Goal: Transaction & Acquisition: Purchase product/service

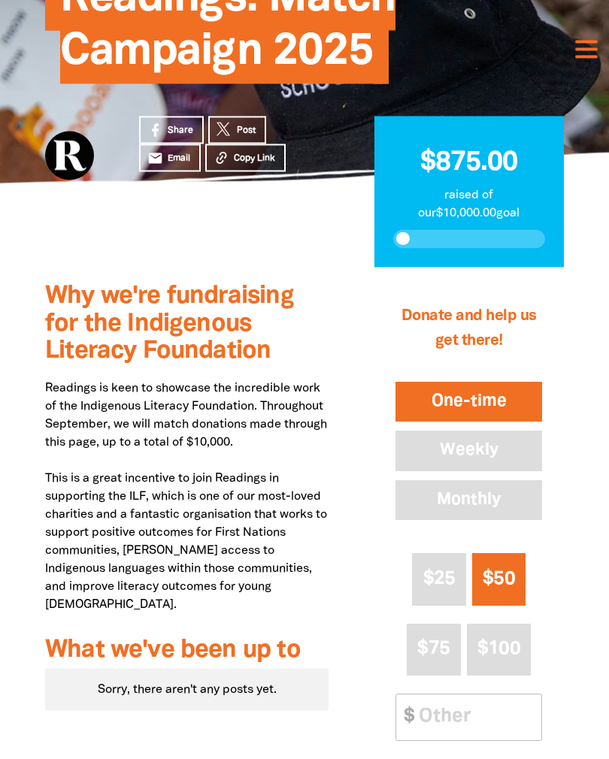
scroll to position [224, 0]
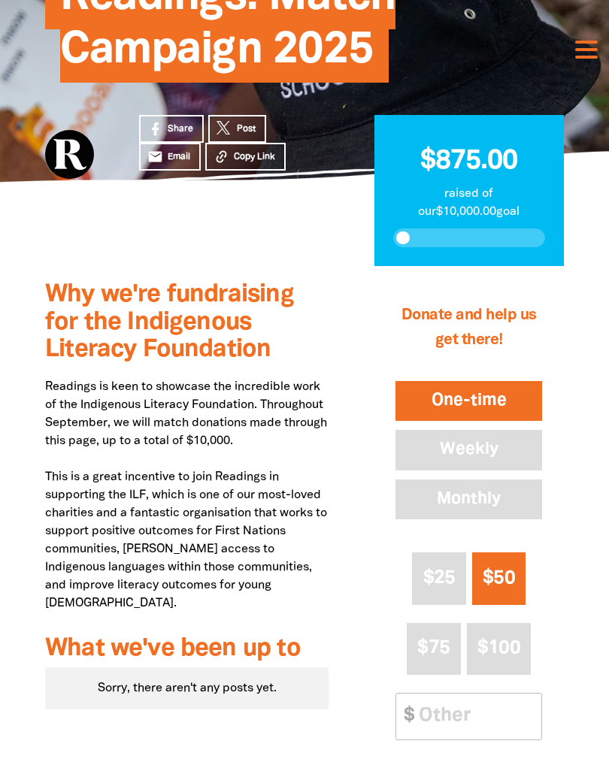
click at [428, 704] on input "Other Amount" at bounding box center [474, 717] width 133 height 46
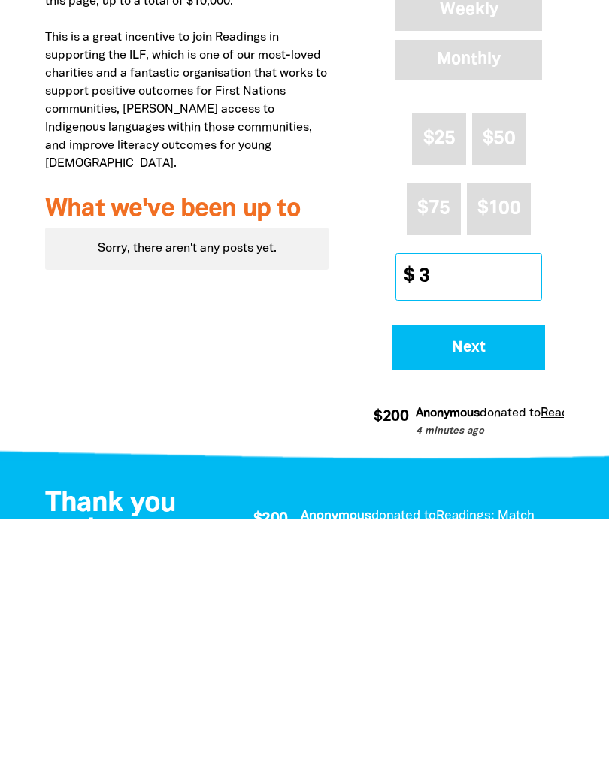
type input "30"
click at [462, 581] on span "Next" at bounding box center [468, 588] width 111 height 15
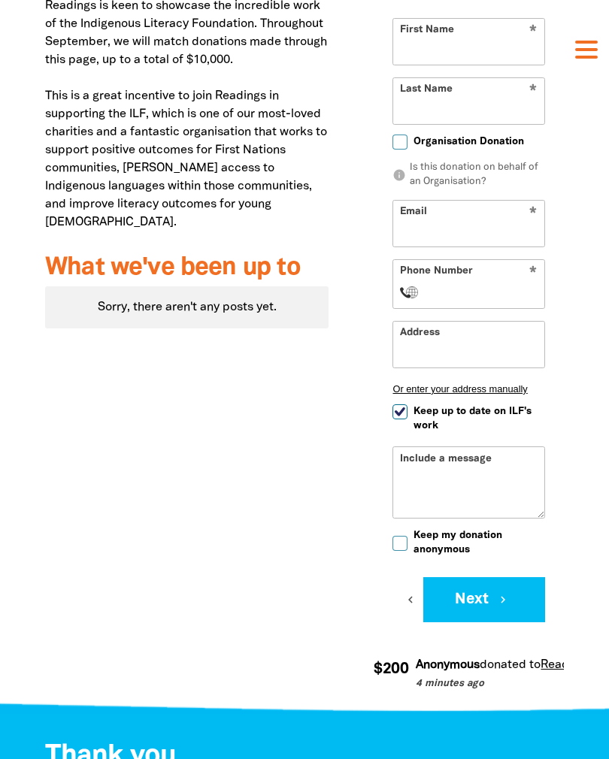
scroll to position [601, 0]
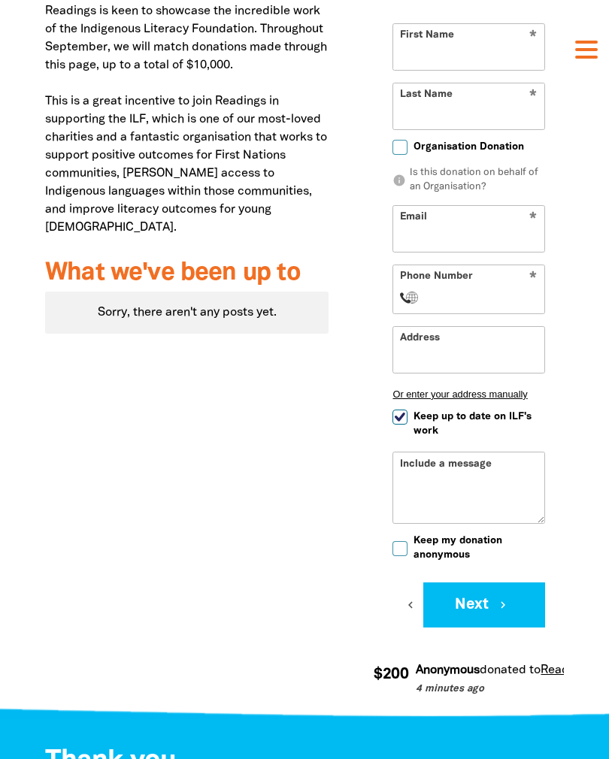
click at [407, 44] on input "First Name" at bounding box center [468, 47] width 151 height 46
type input "[PERSON_NAME]"
click at [409, 114] on input "Last Name" at bounding box center [468, 106] width 151 height 46
type input "Robins"
click at [420, 229] on input "Email" at bounding box center [468, 229] width 151 height 46
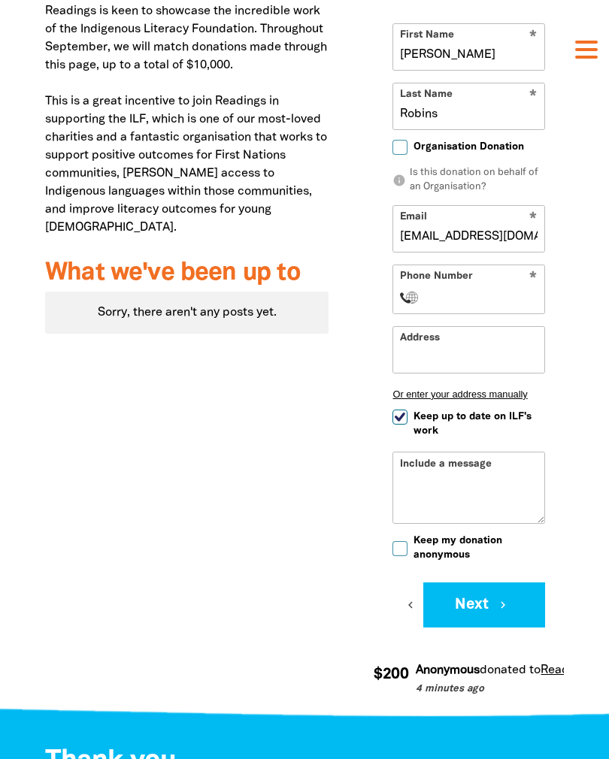
type input "[EMAIL_ADDRESS][DOMAIN_NAME]"
click at [413, 290] on select "International [GEOGRAPHIC_DATA] [GEOGRAPHIC_DATA] [GEOGRAPHIC_DATA] [GEOGRAPHIC…" at bounding box center [413, 298] width 26 height 18
select select "AU"
type input "0414 484 961"
click at [410, 358] on input "Address" at bounding box center [468, 350] width 151 height 46
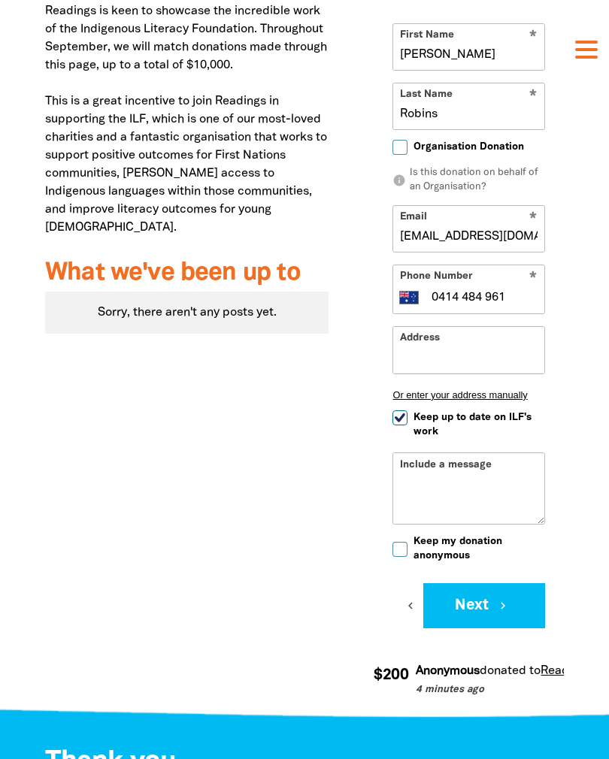
type input "1"
type input "g"
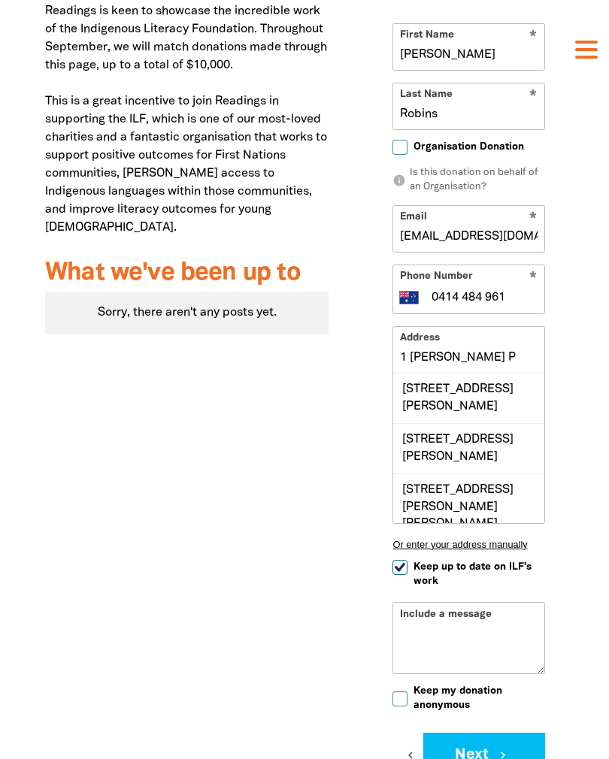
click at [450, 456] on div "[STREET_ADDRESS][PERSON_NAME]" at bounding box center [468, 448] width 151 height 50
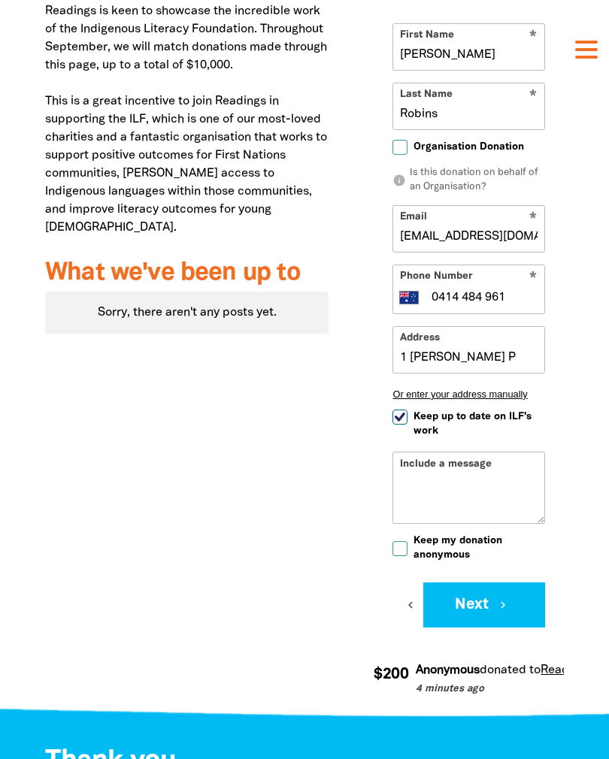
type input "[STREET_ADDRESS][PERSON_NAME]"
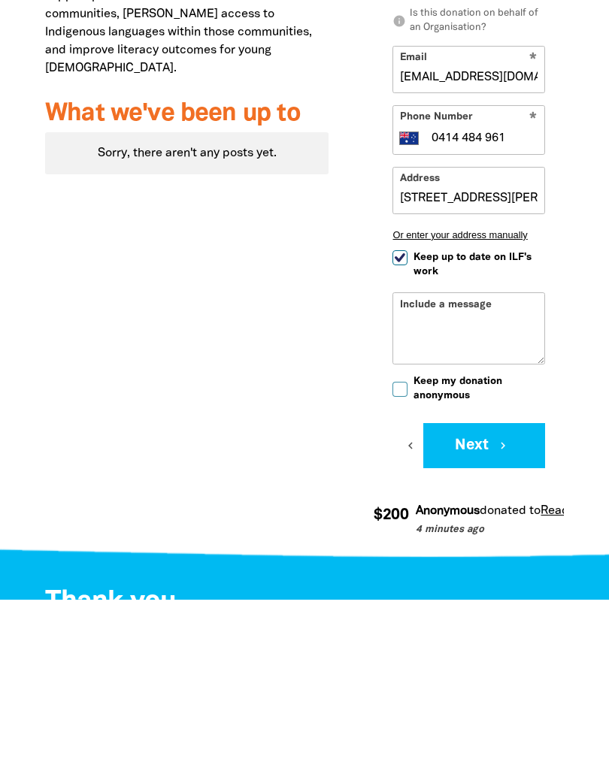
click at [471, 583] on button "Next chevron_right" at bounding box center [484, 605] width 122 height 45
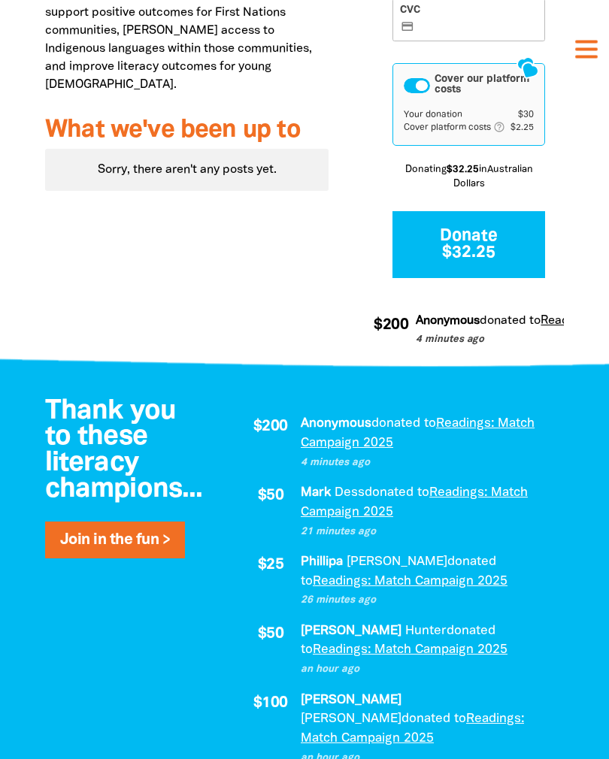
scroll to position [507, 0]
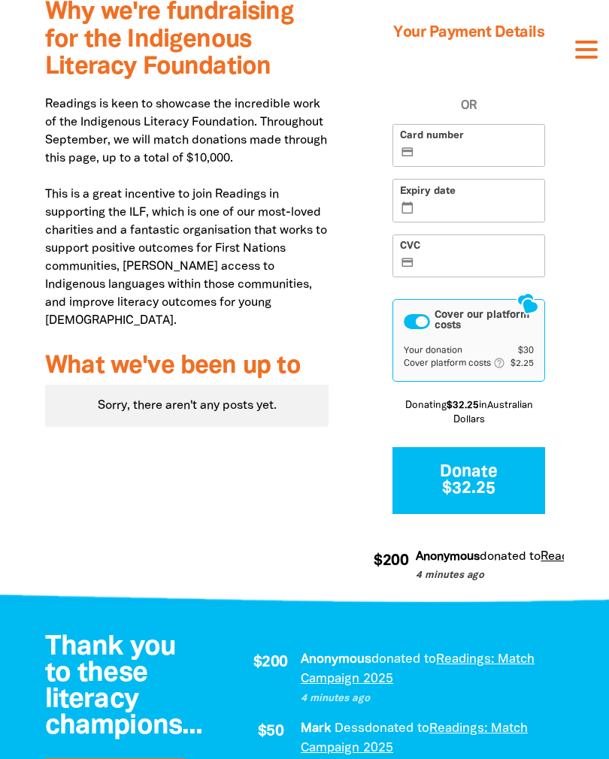
click at [464, 489] on button "Donate $32.25" at bounding box center [468, 481] width 153 height 68
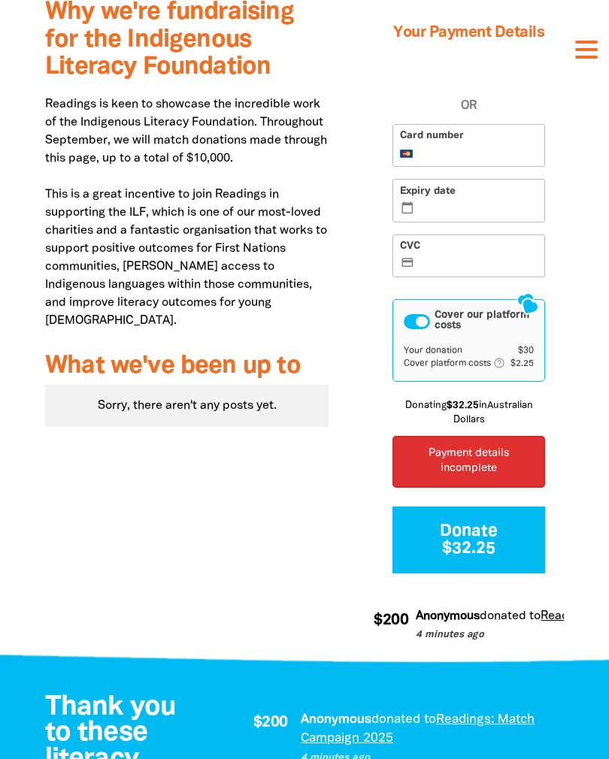
click at [419, 222] on label "Expiry date calendar_today" at bounding box center [468, 201] width 153 height 44
click at [419, 202] on input "Expiry date calendar_today" at bounding box center [477, 201] width 120 height 1
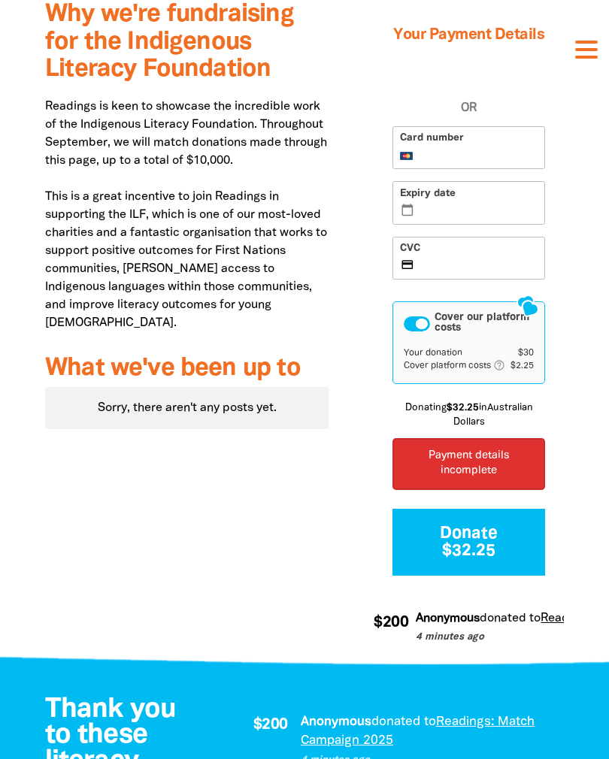
scroll to position [504, 0]
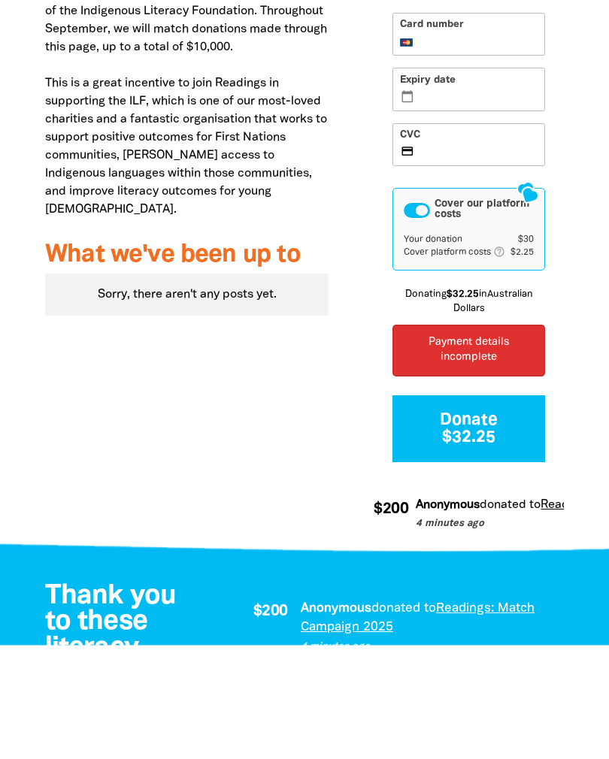
click at [471, 450] on p "Payment details incomplete" at bounding box center [469, 465] width 131 height 30
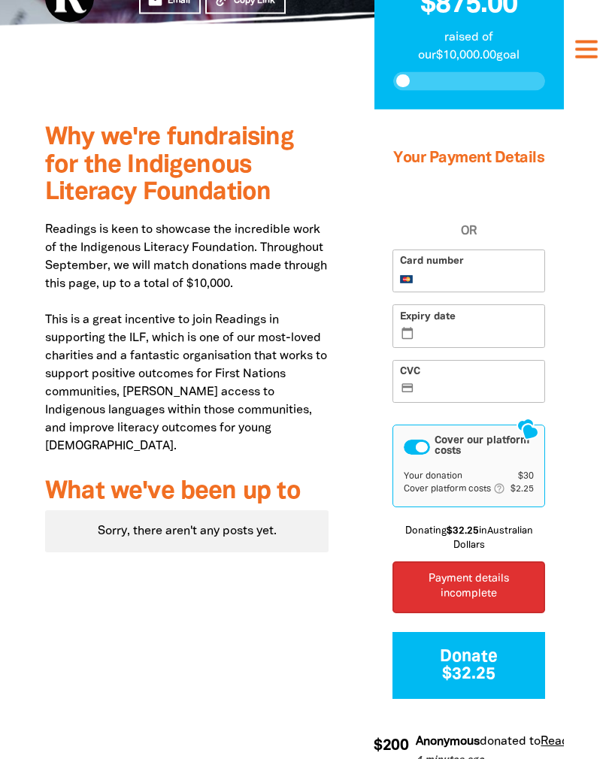
scroll to position [383, 0]
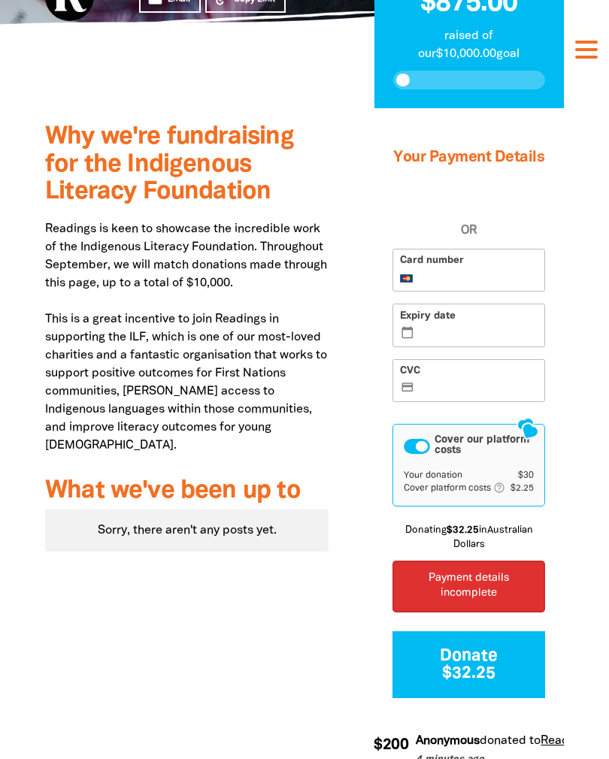
click at [428, 454] on div "Cover our platform costs" at bounding box center [417, 446] width 26 height 15
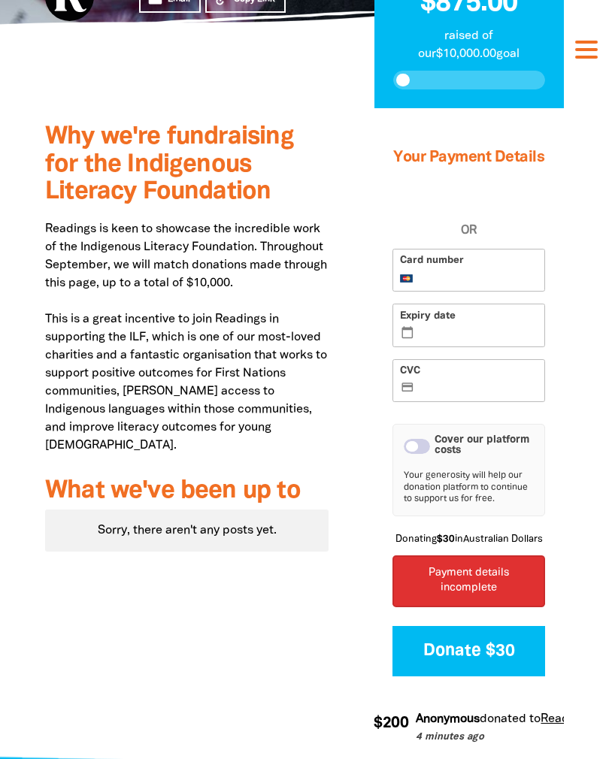
click at [430, 454] on div "Cover our platform costs" at bounding box center [417, 446] width 26 height 15
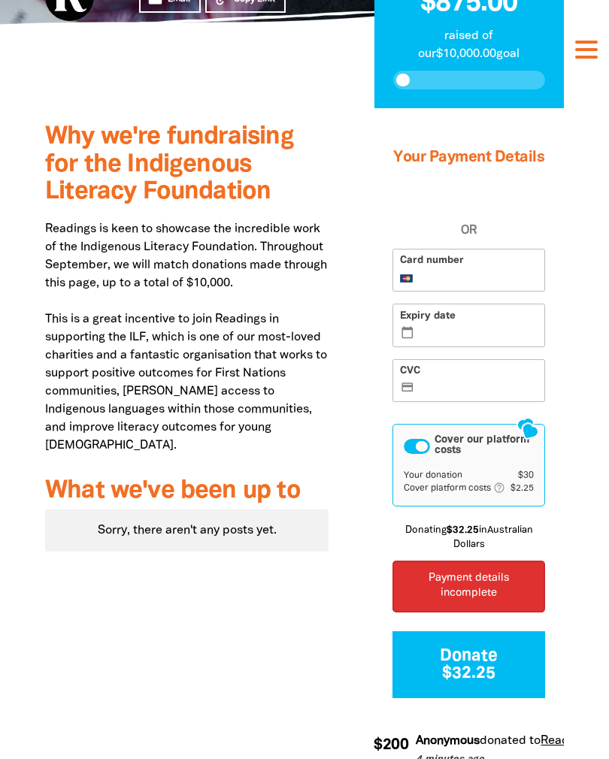
click at [449, 601] on p "Payment details incomplete" at bounding box center [469, 586] width 131 height 30
click at [491, 601] on p "Payment details incomplete" at bounding box center [469, 586] width 131 height 30
click at [470, 680] on button "Donate $32.25" at bounding box center [468, 665] width 153 height 68
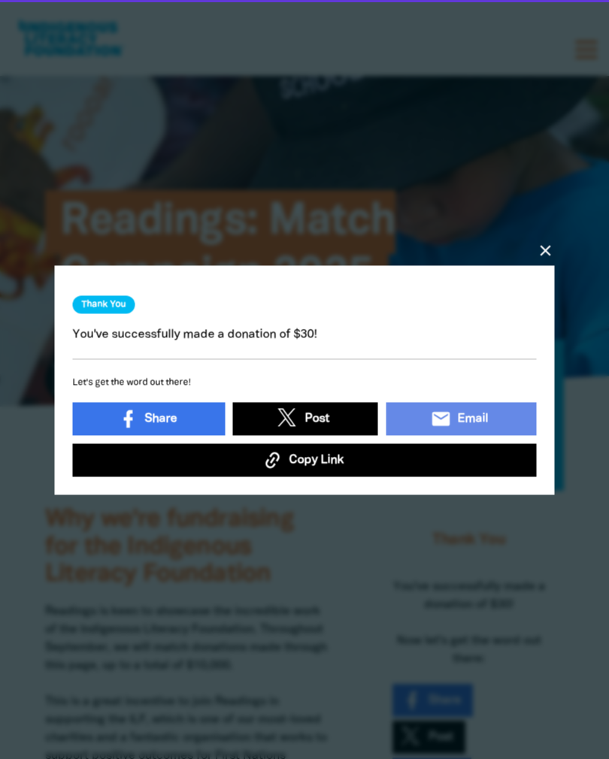
scroll to position [0, 0]
click at [543, 257] on icon "close" at bounding box center [546, 250] width 18 height 18
